Goal: Information Seeking & Learning: Learn about a topic

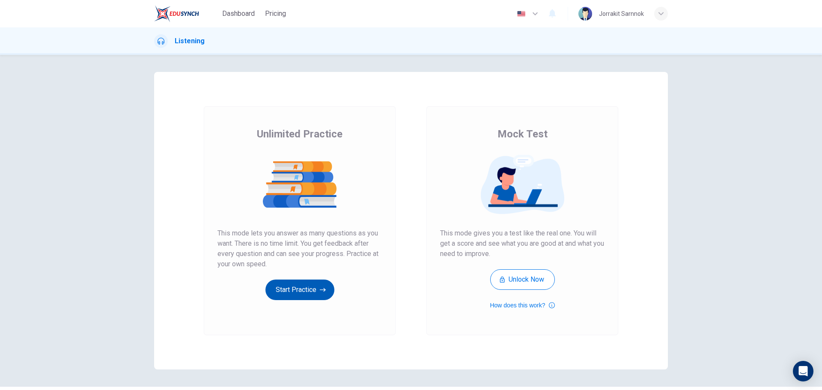
click at [305, 289] on button "Start Practice" at bounding box center [299, 289] width 69 height 21
click at [288, 293] on button "Start Practice" at bounding box center [299, 289] width 69 height 21
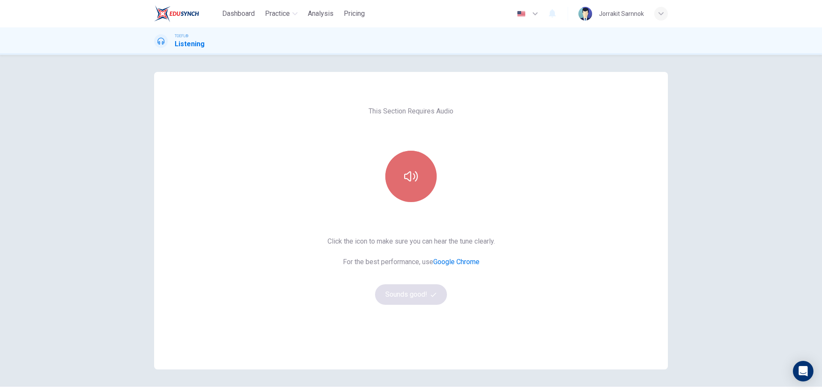
click at [404, 191] on button "button" at bounding box center [410, 176] width 51 height 51
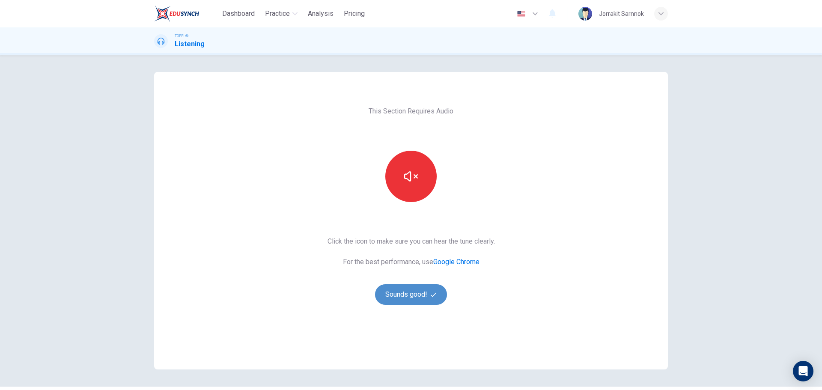
click at [392, 296] on button "Sounds good!" at bounding box center [411, 294] width 72 height 21
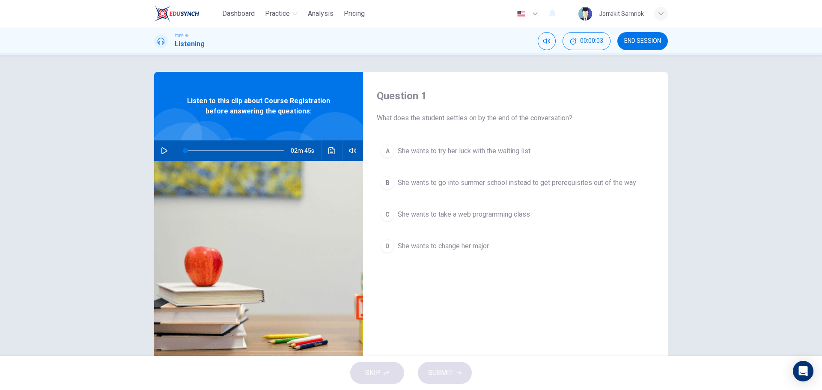
scroll to position [1, 0]
click at [160, 146] on button "button" at bounding box center [164, 150] width 14 height 21
type input "11"
click at [85, 199] on div "Question 1 What does the student settles on by the end of the conversation? A S…" at bounding box center [411, 205] width 822 height 301
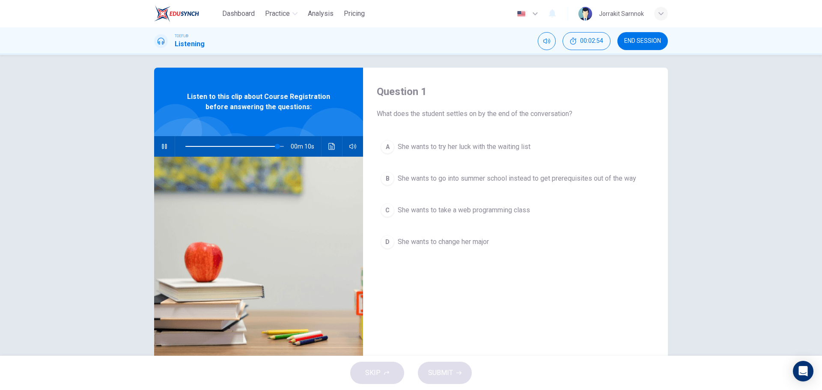
scroll to position [5, 0]
click at [167, 148] on button "button" at bounding box center [164, 146] width 14 height 21
click at [164, 146] on icon "button" at bounding box center [164, 145] width 5 height 5
type input "47"
